Goal: Navigation & Orientation: Find specific page/section

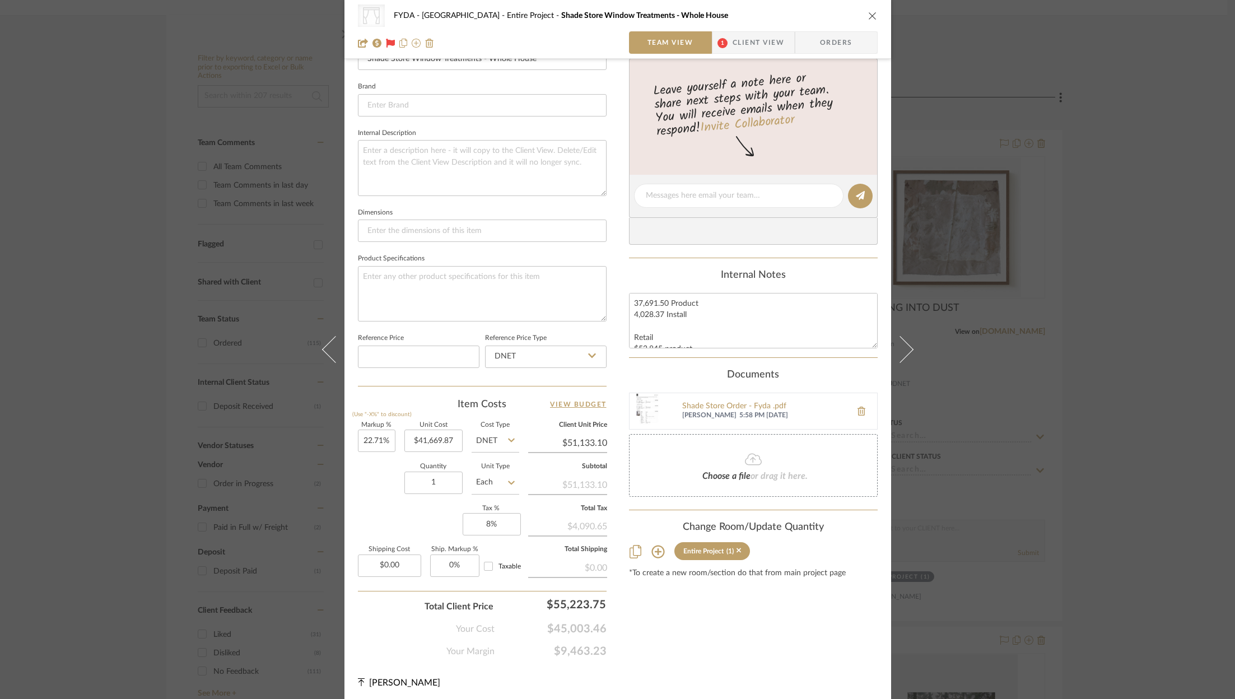
click at [1123, 265] on div "CategoryIconFabrics Created with Sketch. Shades FYDA - 655 City Park Entire Pro…" at bounding box center [617, 349] width 1235 height 699
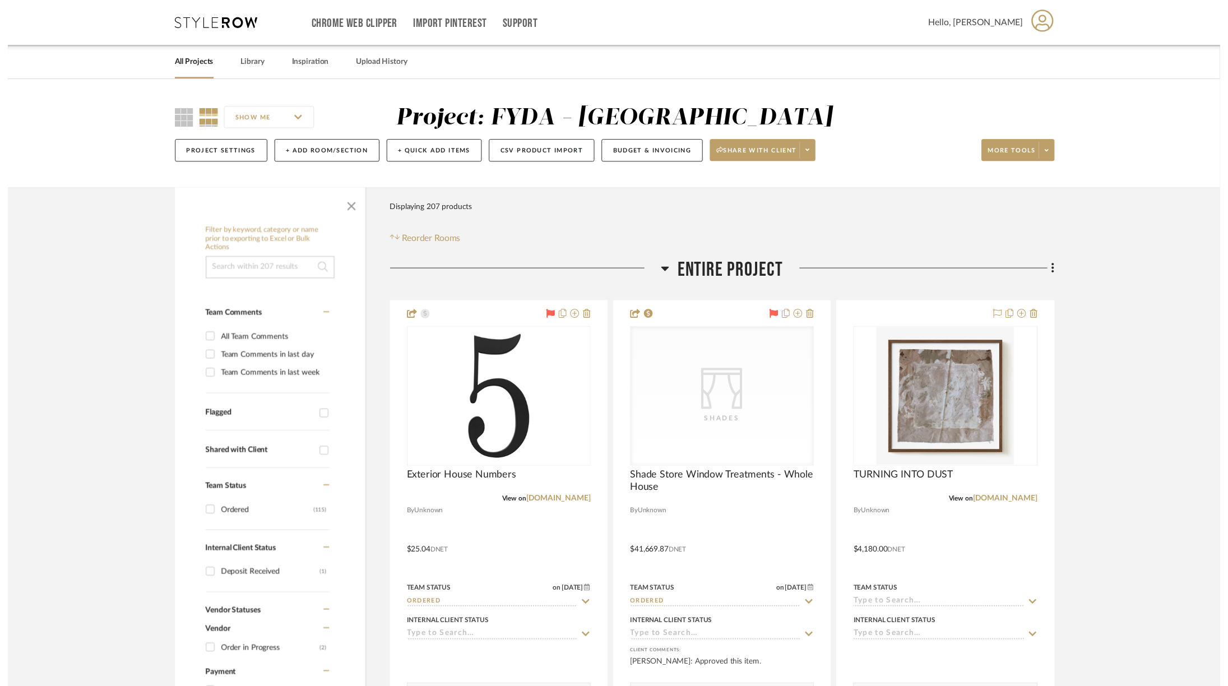
scroll to position [175, 0]
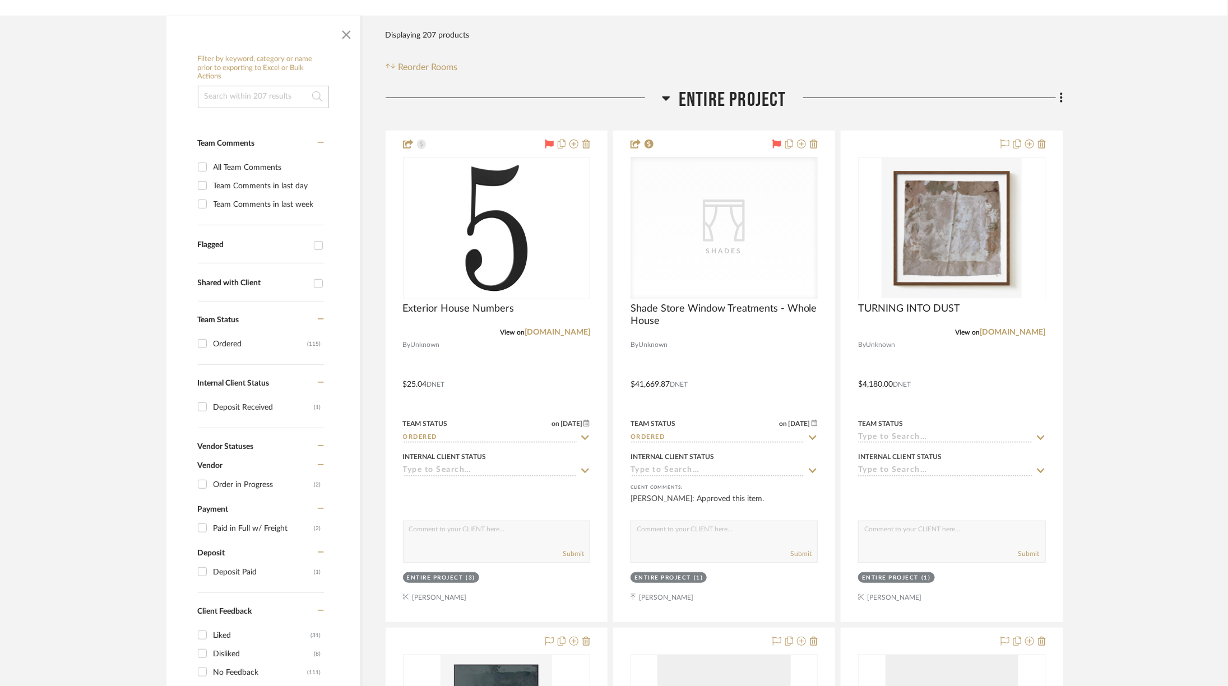
click at [734, 104] on span "Entire Project" at bounding box center [732, 100] width 108 height 24
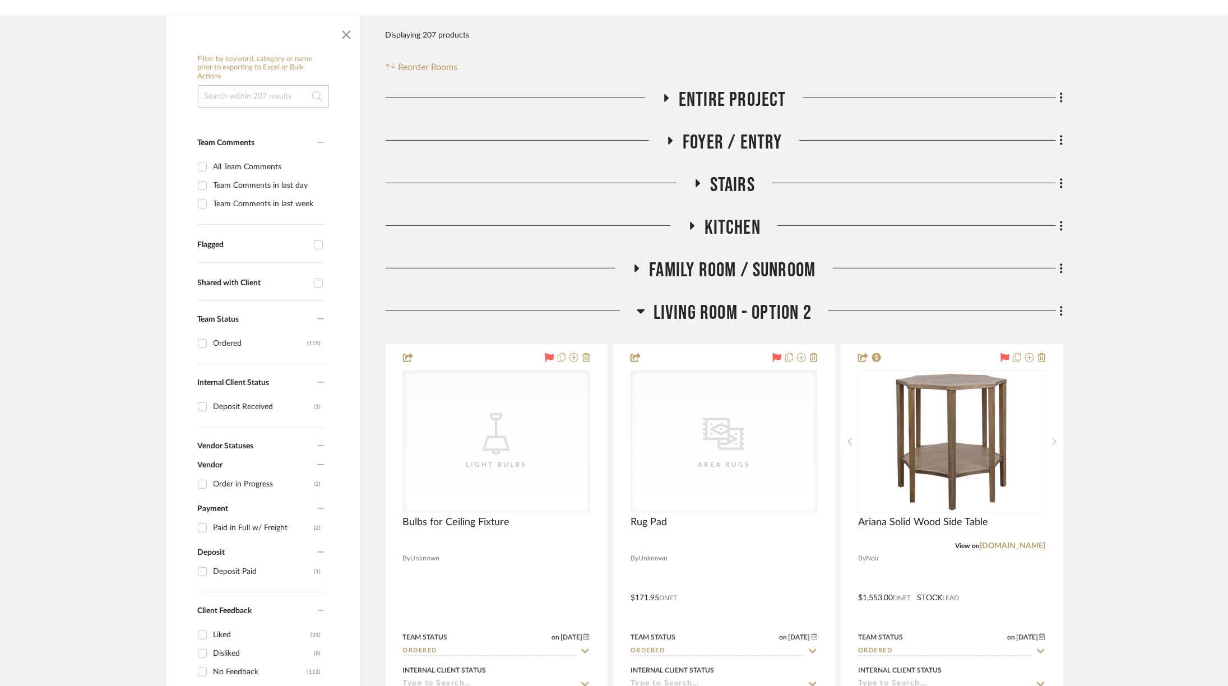
click at [705, 314] on span "Living Room - Option 2" at bounding box center [732, 313] width 158 height 24
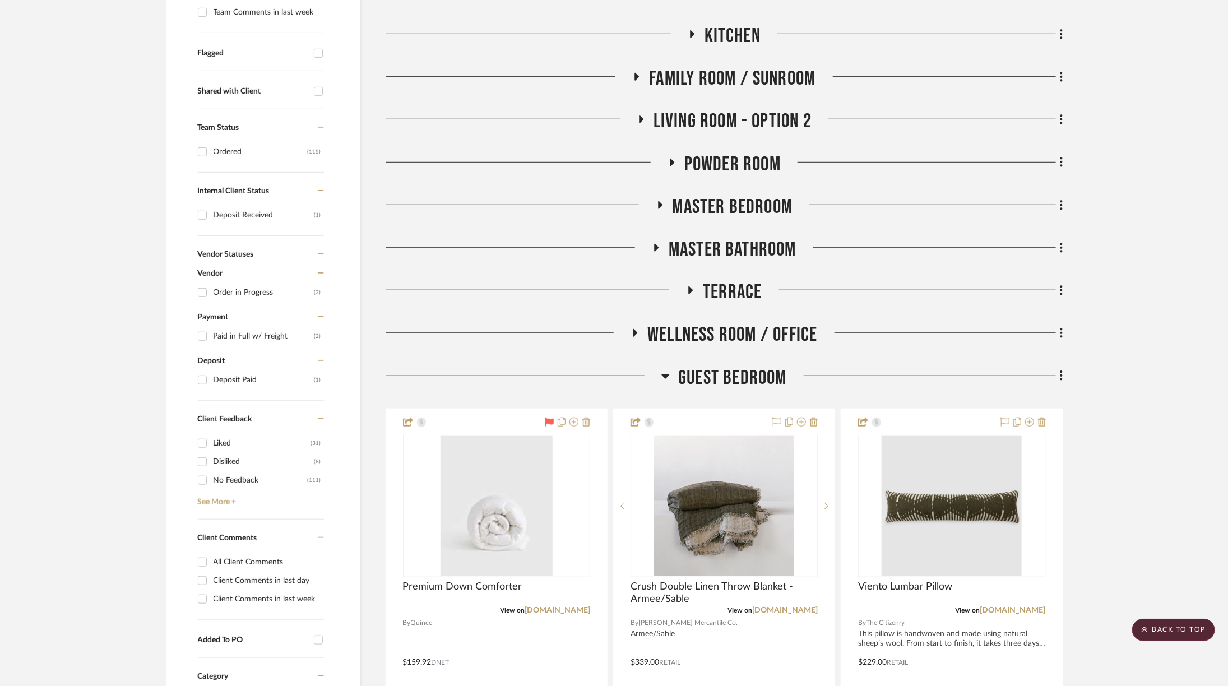
scroll to position [427, 0]
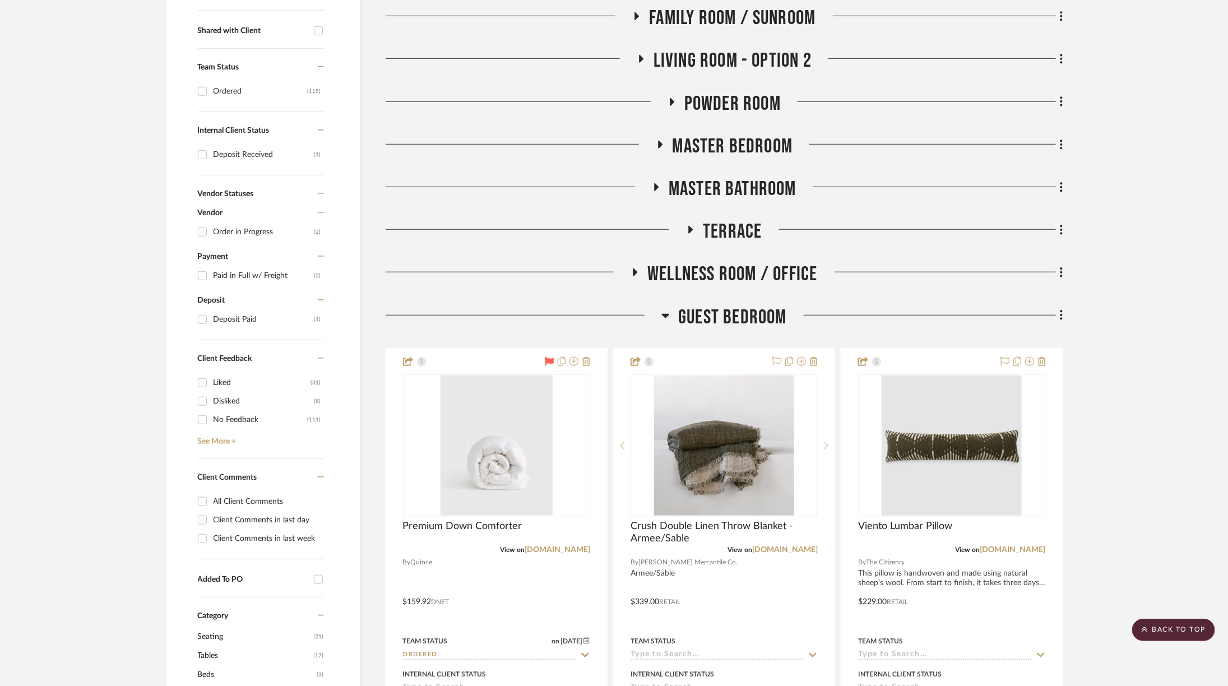
click at [700, 310] on span "Guest Bedroom" at bounding box center [732, 317] width 109 height 24
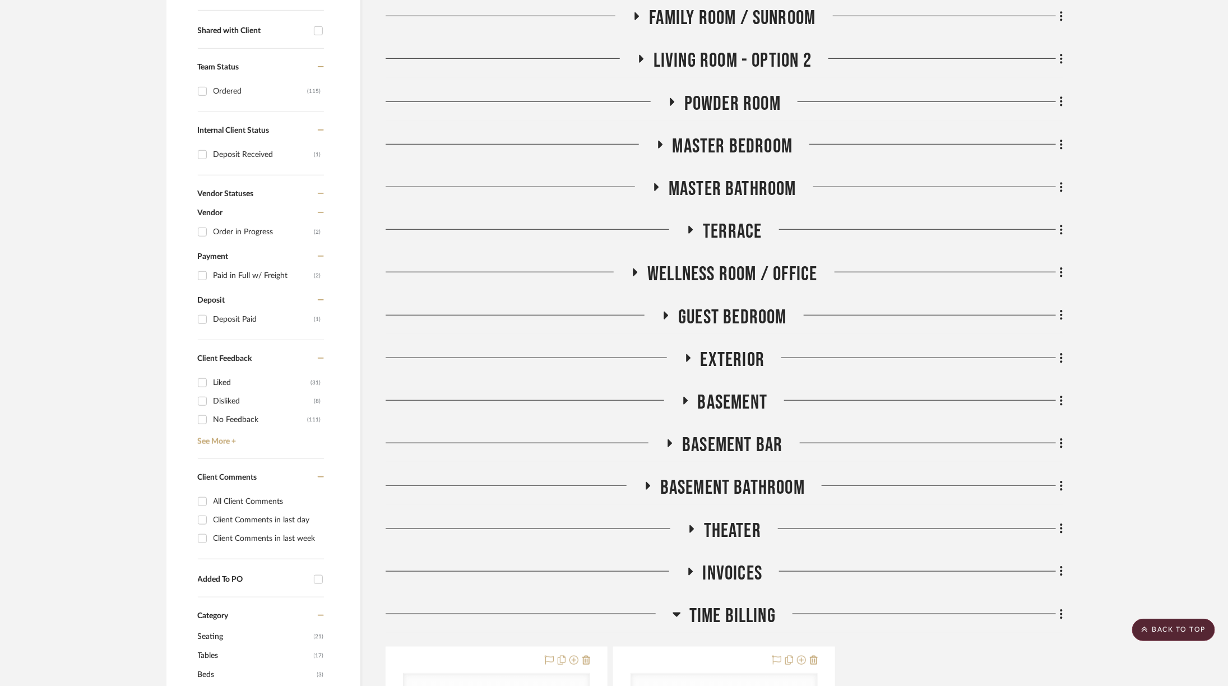
click at [712, 248] on div "Entire Project Foyer / Entry Stairs Kitchen Family Room / Sunroom Living Room -…" at bounding box center [723, 487] width 677 height 1303
click at [711, 238] on span "Terrace" at bounding box center [732, 232] width 59 height 24
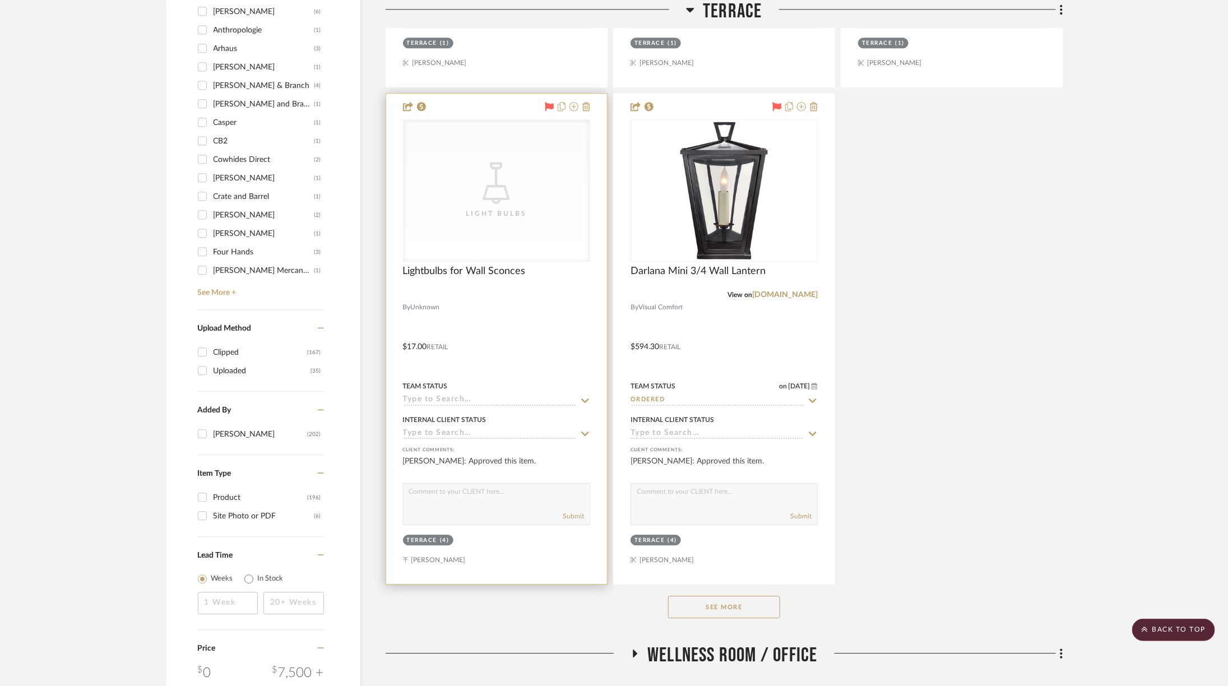
scroll to position [1597, 0]
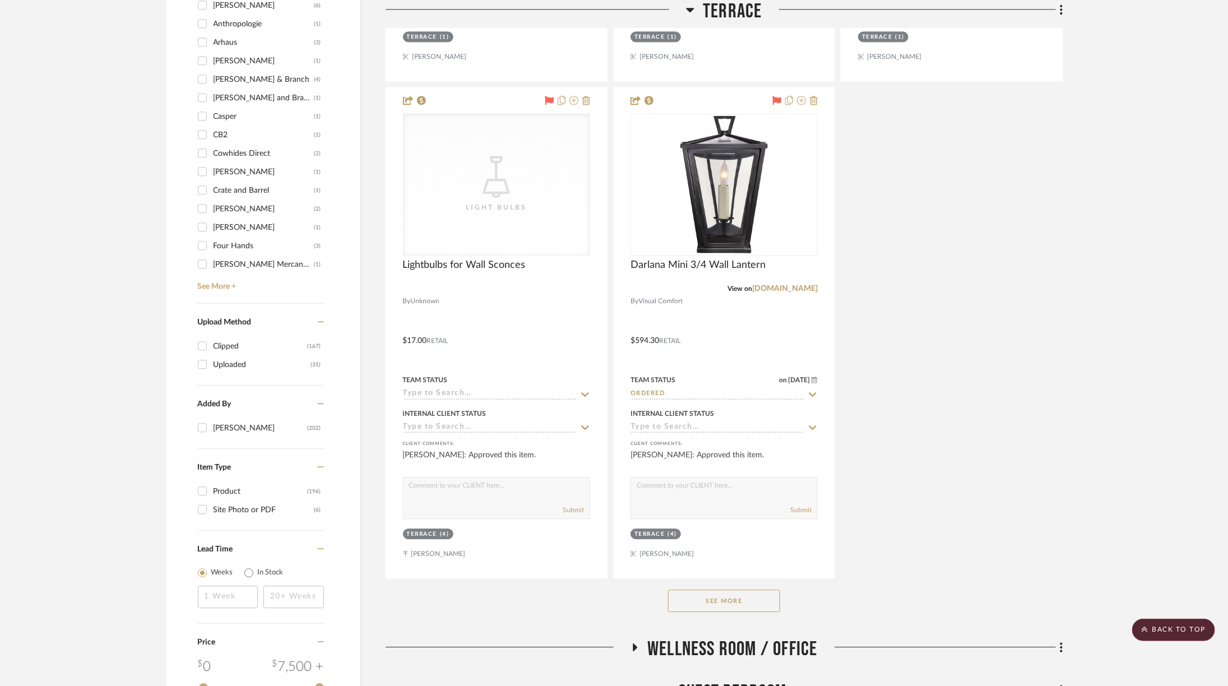
click at [760, 592] on button "See More" at bounding box center [724, 600] width 112 height 22
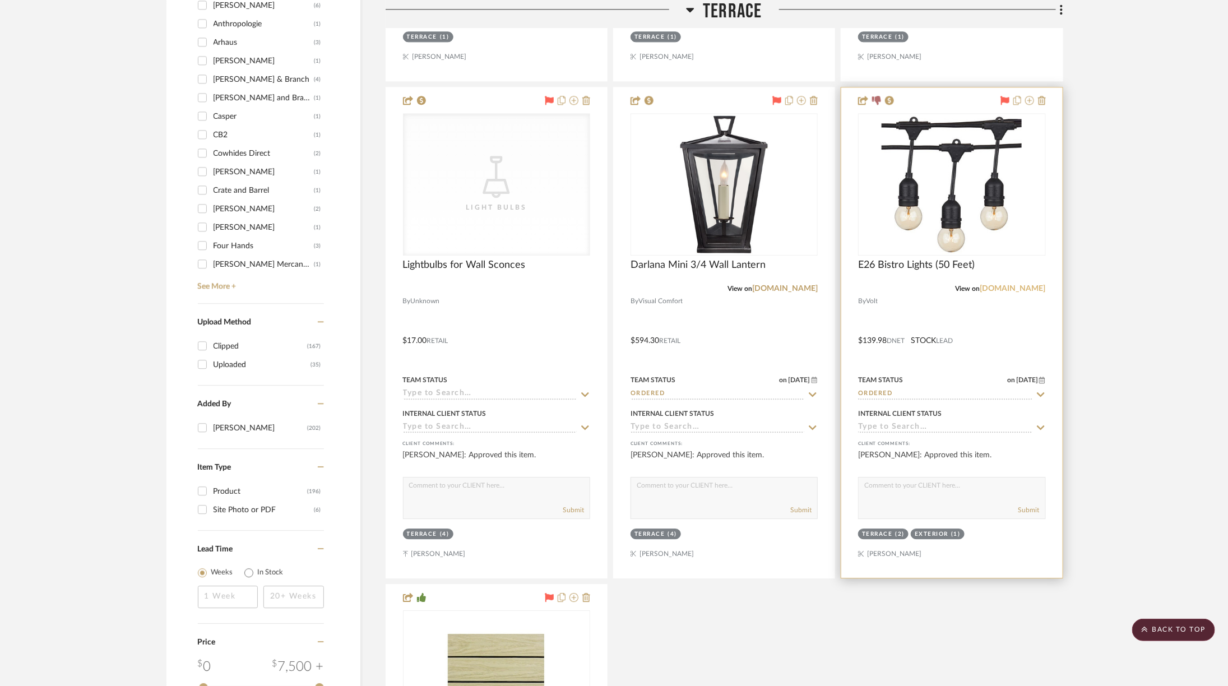
click at [1024, 285] on link "voltlighting.com" at bounding box center [1013, 289] width 66 height 8
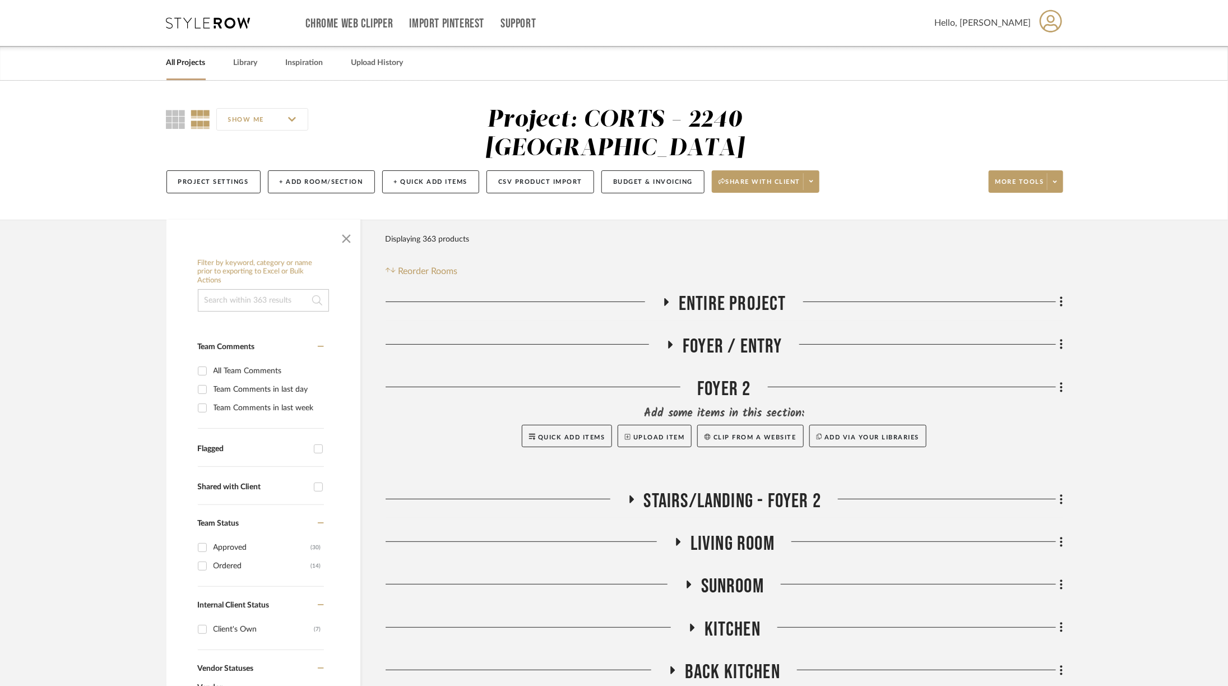
click at [195, 23] on icon at bounding box center [208, 22] width 84 height 11
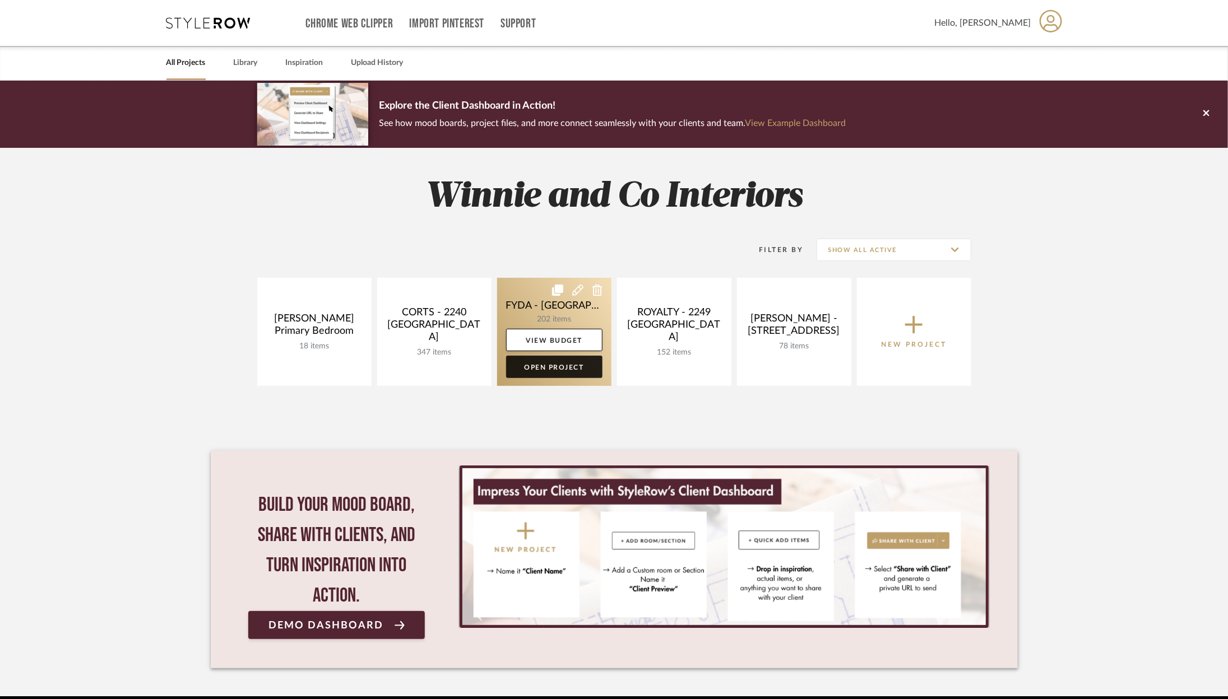
click at [575, 365] on link "Open Project" at bounding box center [554, 367] width 96 height 22
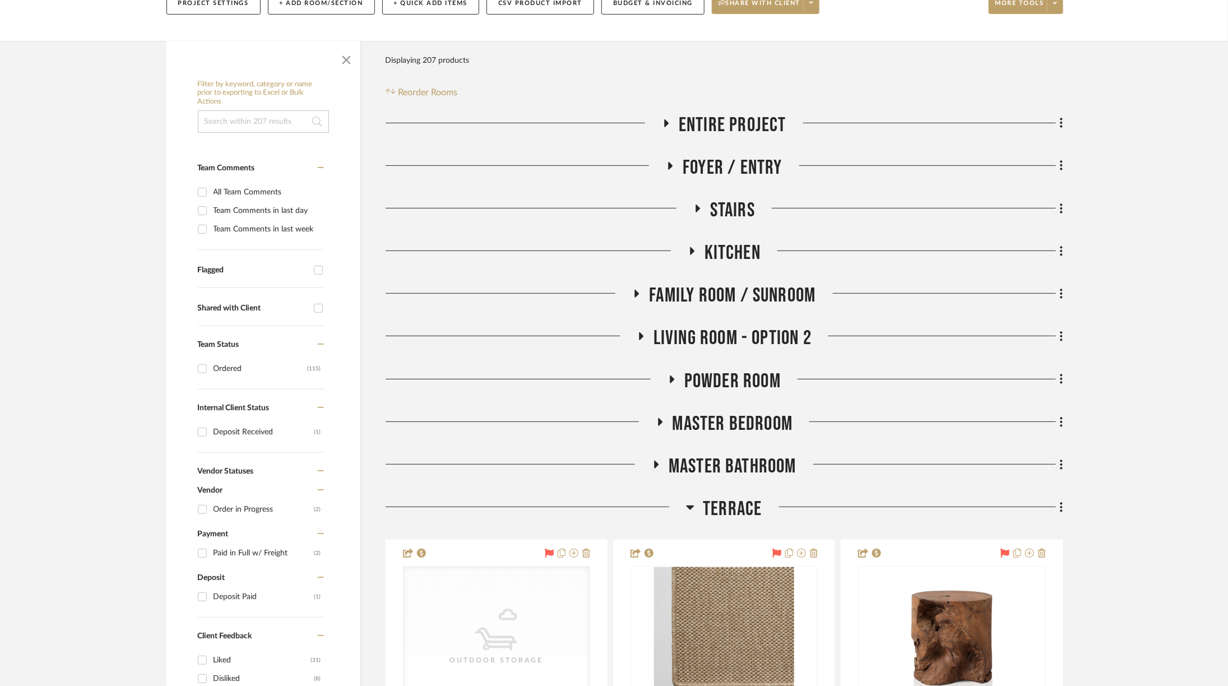
scroll to position [379, 0]
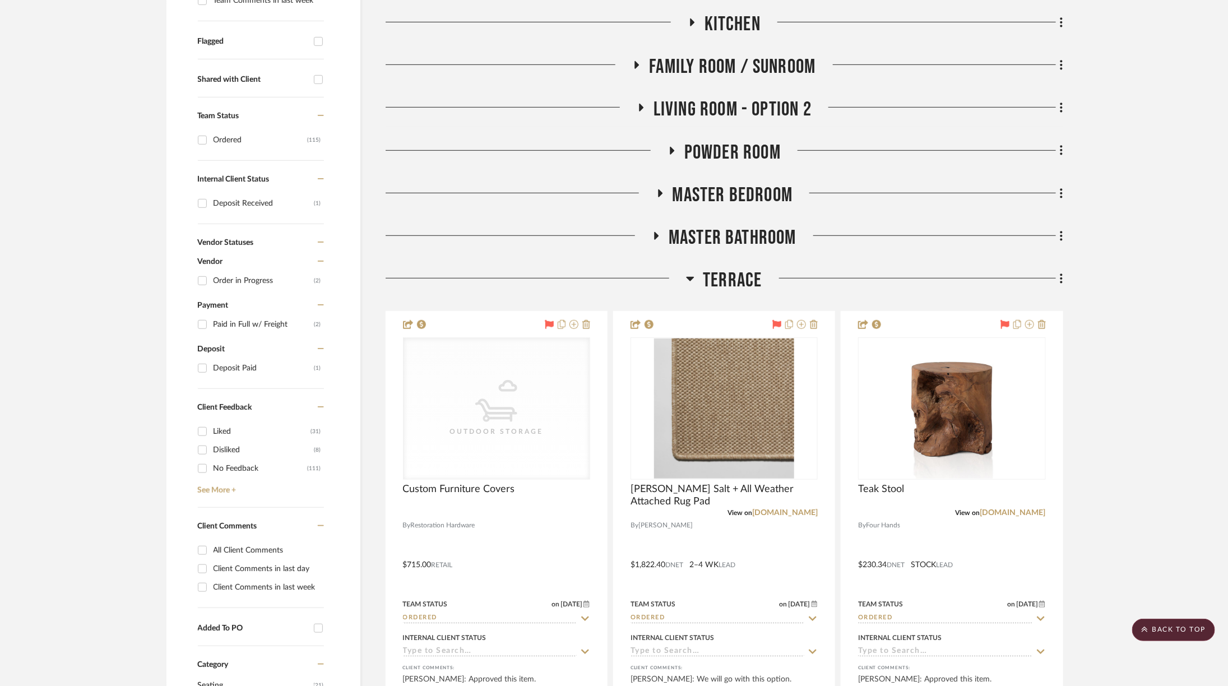
click at [733, 289] on span "Terrace" at bounding box center [732, 280] width 59 height 24
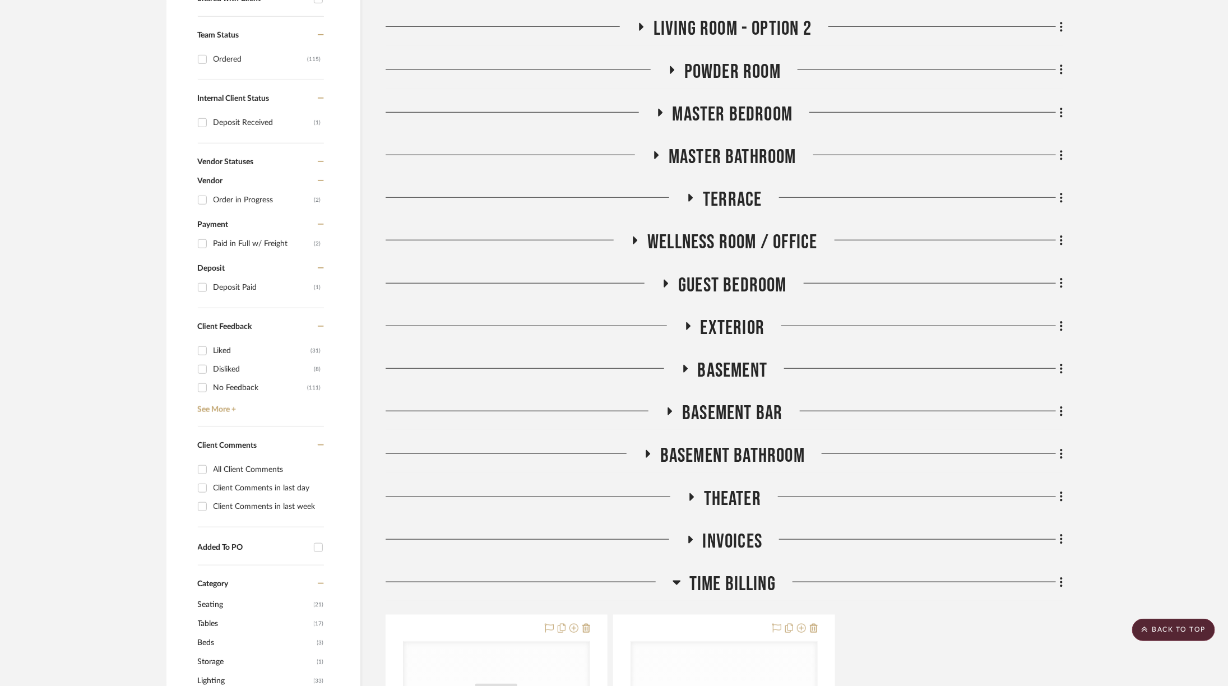
scroll to position [412, 0]
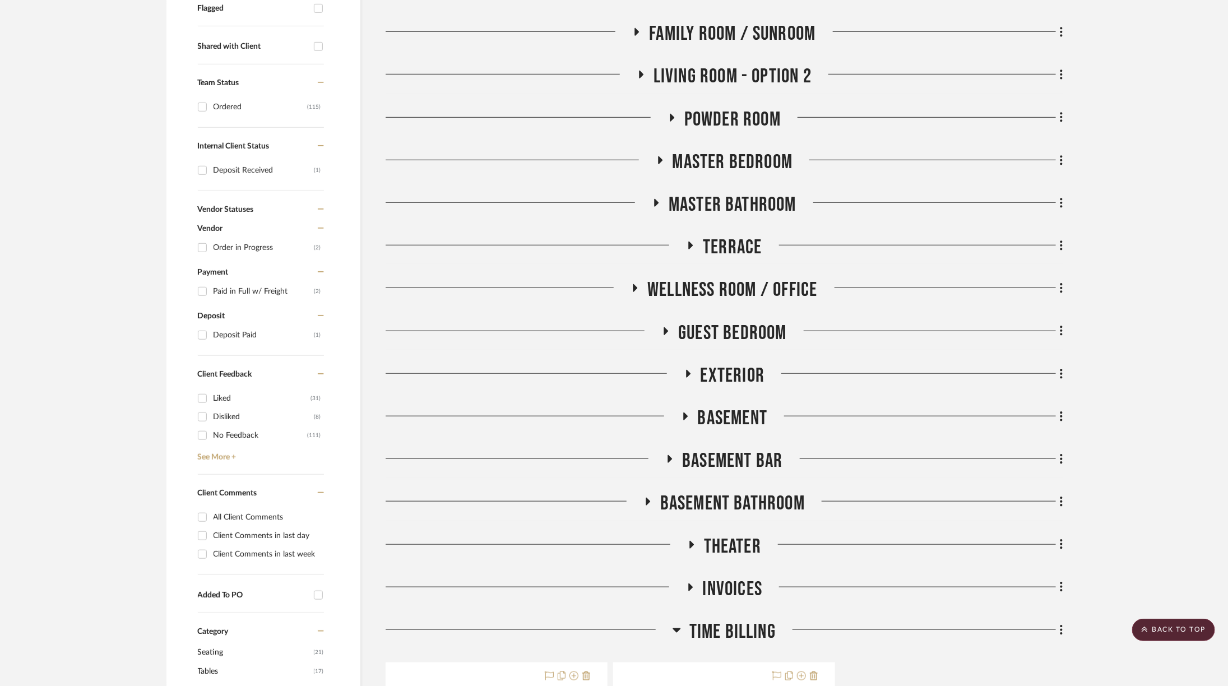
click at [719, 68] on span "Living Room - Option 2" at bounding box center [732, 76] width 158 height 24
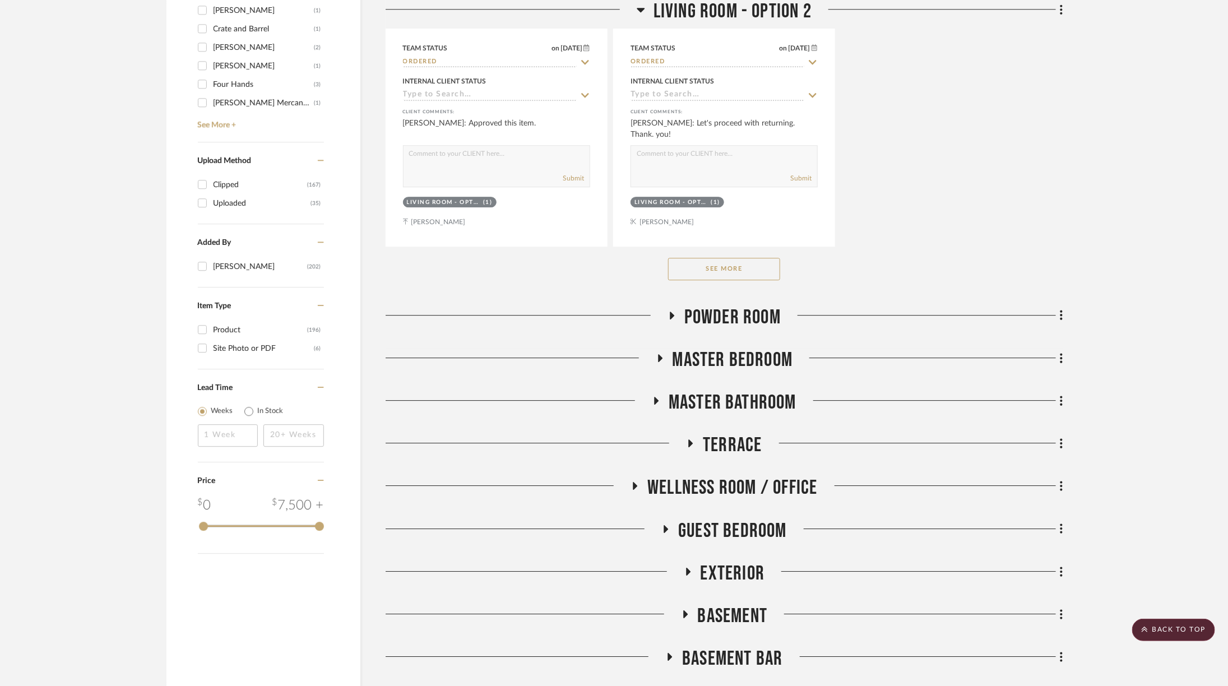
scroll to position [1746, 0]
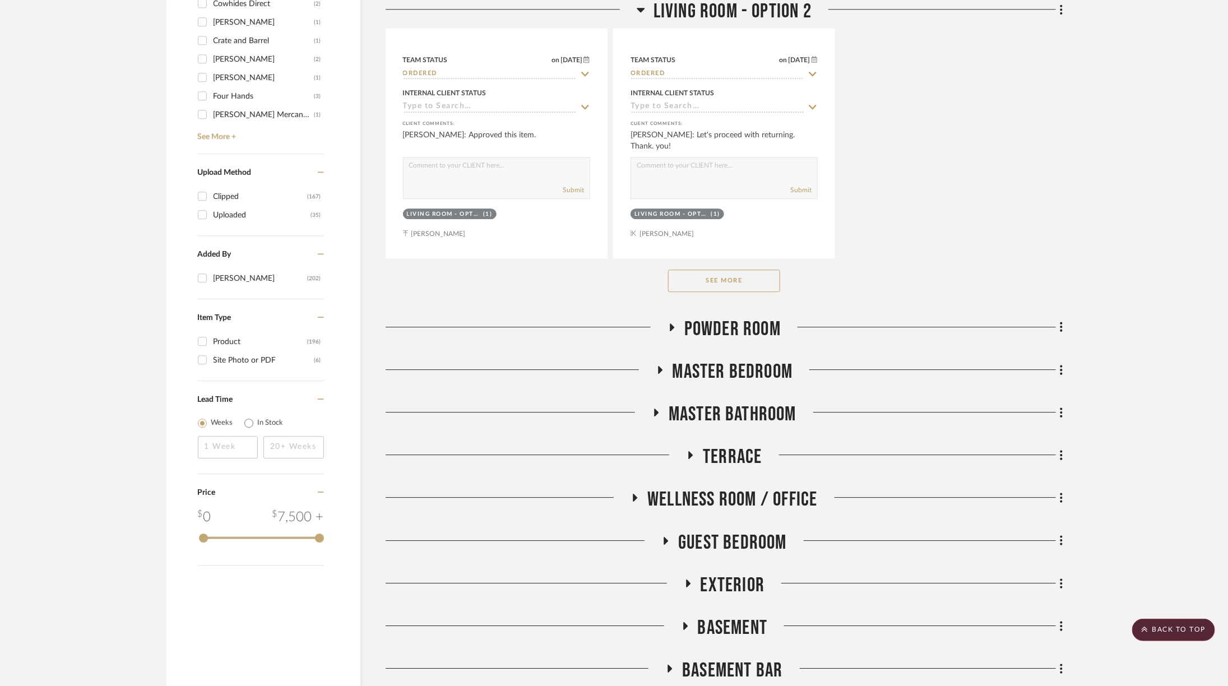
click at [727, 283] on button "See More" at bounding box center [724, 280] width 112 height 22
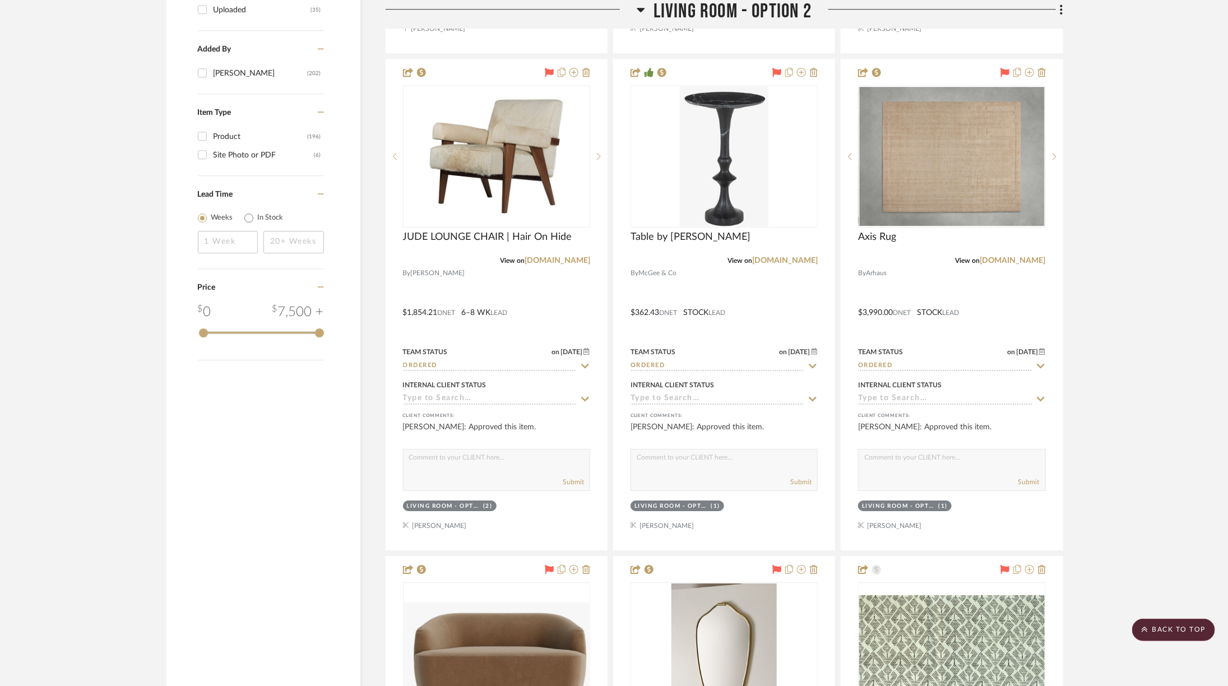
scroll to position [2211, 0]
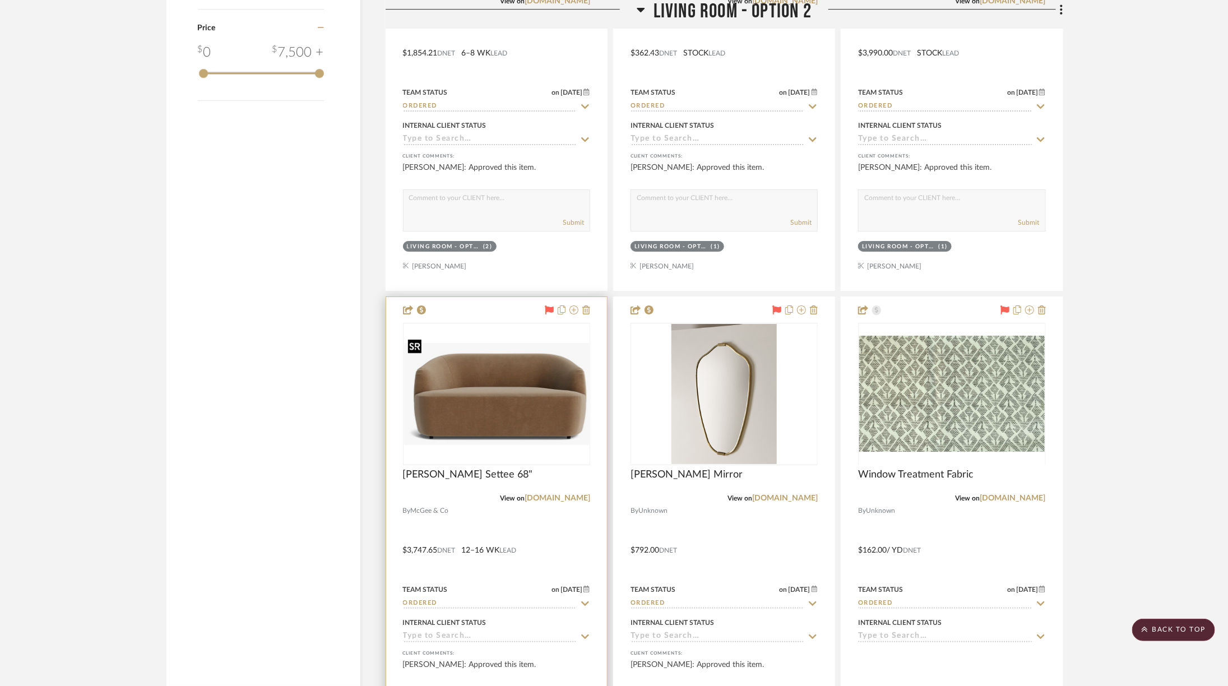
click at [0, 0] on img at bounding box center [0, 0] width 0 height 0
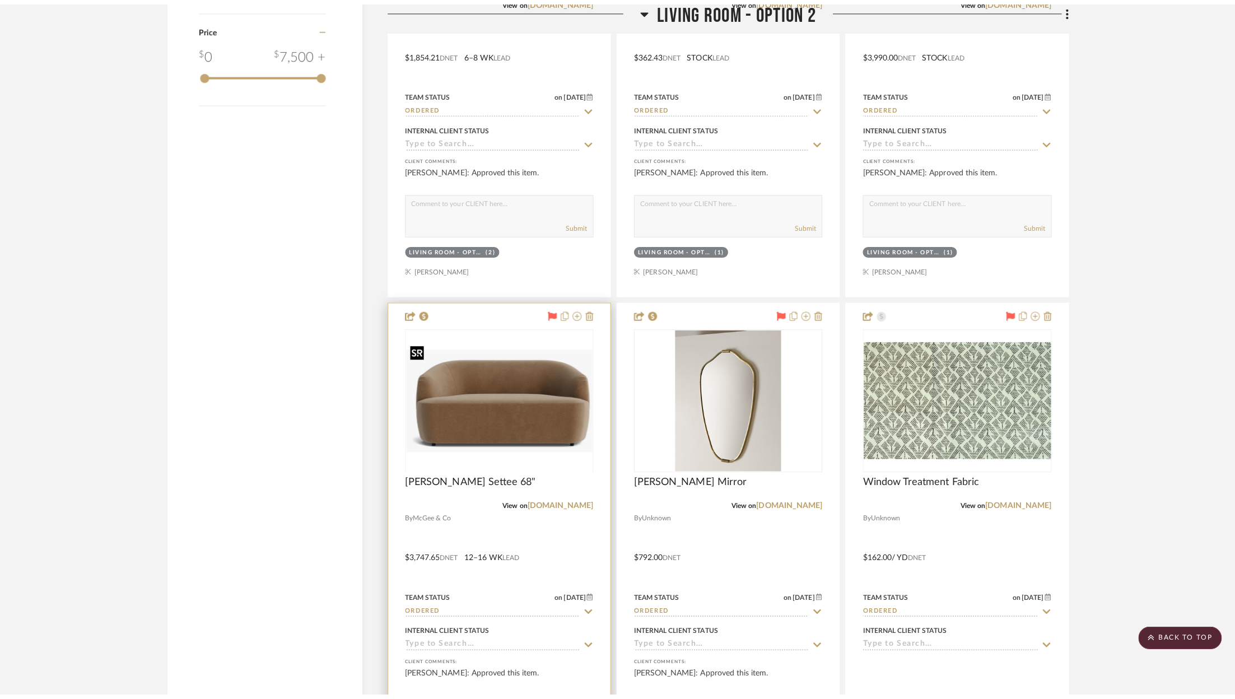
scroll to position [0, 0]
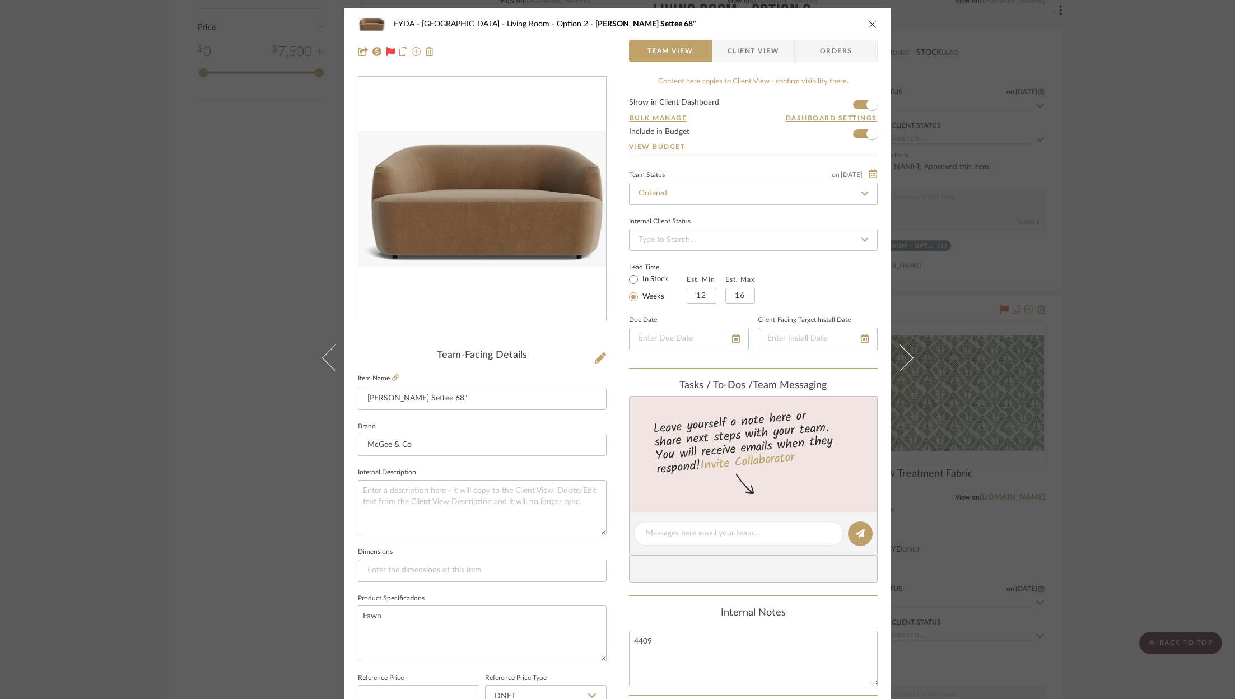
click at [1109, 231] on div "FYDA - 655 City Park Living Room - Option 2 [PERSON_NAME] Settee 68" Team View …" at bounding box center [617, 349] width 1235 height 699
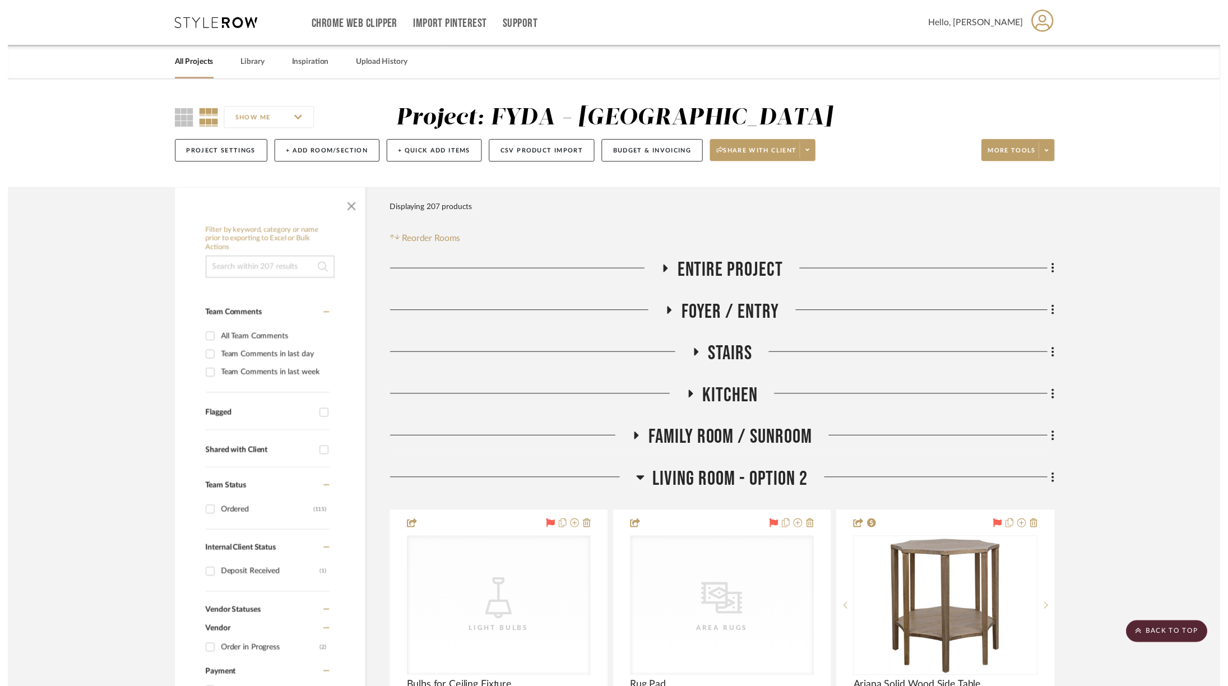
scroll to position [2211, 0]
